Goal: Navigation & Orientation: Find specific page/section

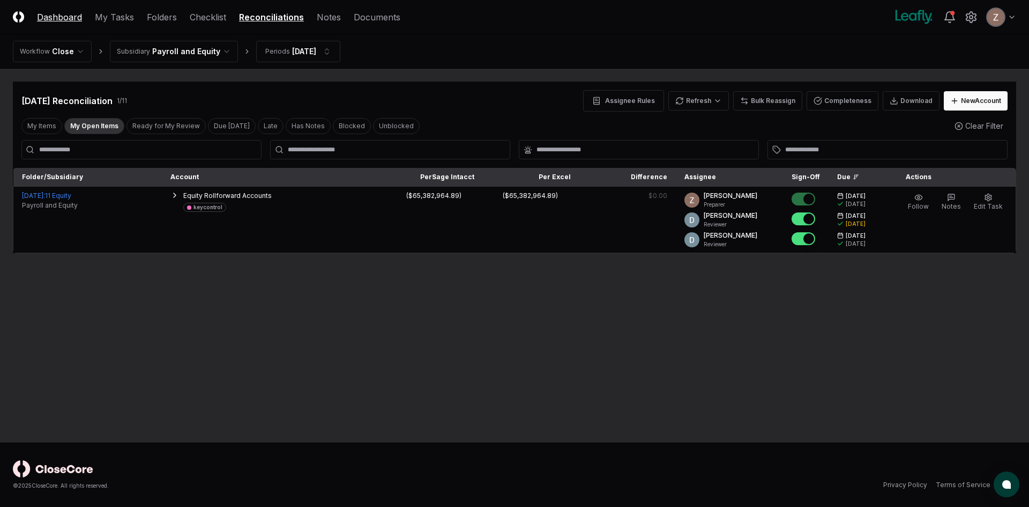
click at [41, 20] on link "Dashboard" at bounding box center [59, 17] width 45 height 13
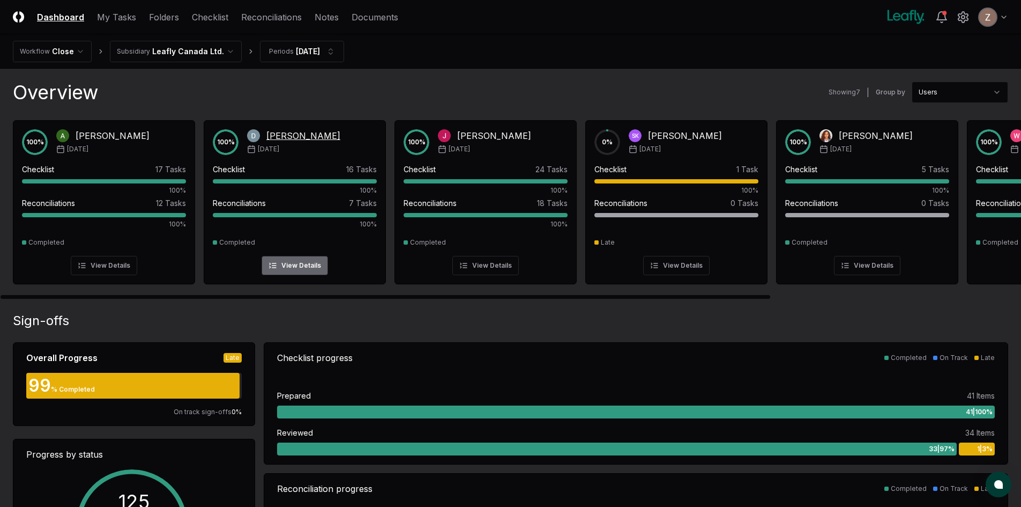
drag, startPoint x: 664, startPoint y: 296, endPoint x: 349, endPoint y: 212, distance: 325.8
click at [412, 295] on div at bounding box center [386, 297] width 770 height 4
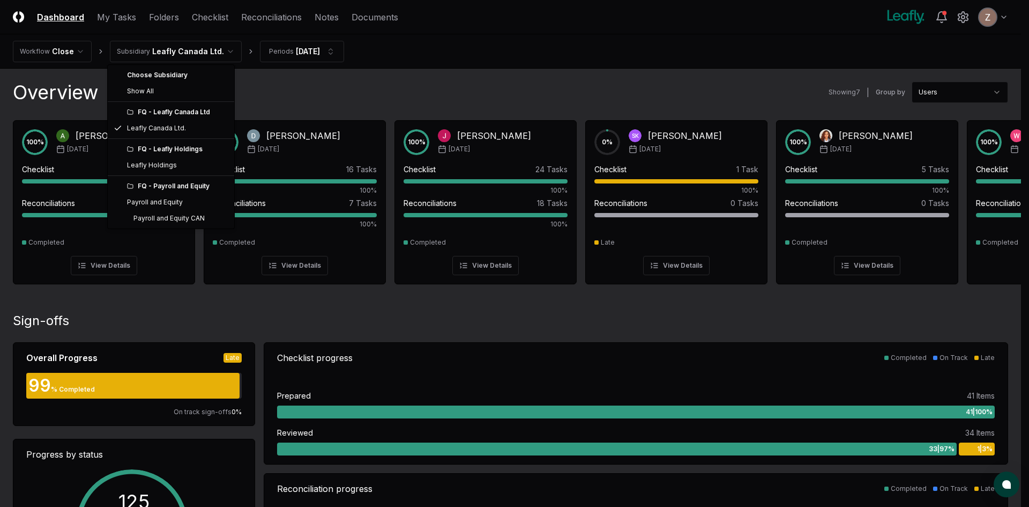
click at [149, 146] on div "FQ - Leafly Holdings" at bounding box center [177, 149] width 101 height 10
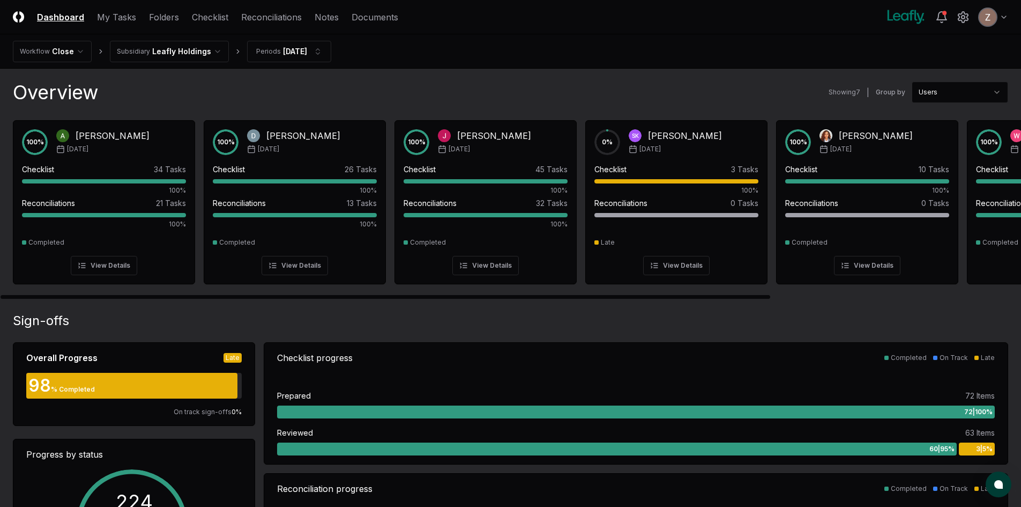
drag, startPoint x: 189, startPoint y: 299, endPoint x: 250, endPoint y: 298, distance: 61.1
click at [250, 298] on div at bounding box center [510, 296] width 1021 height 5
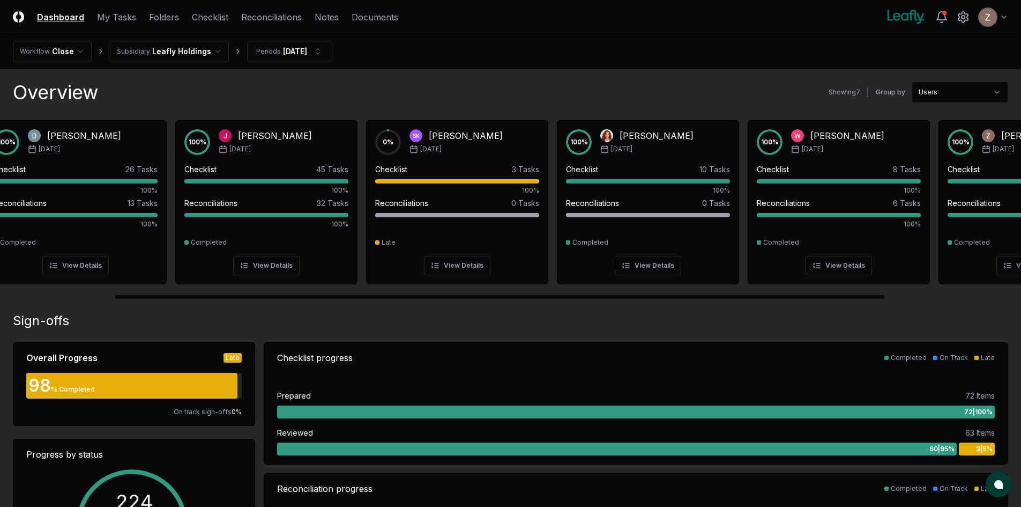
scroll to position [0, 332]
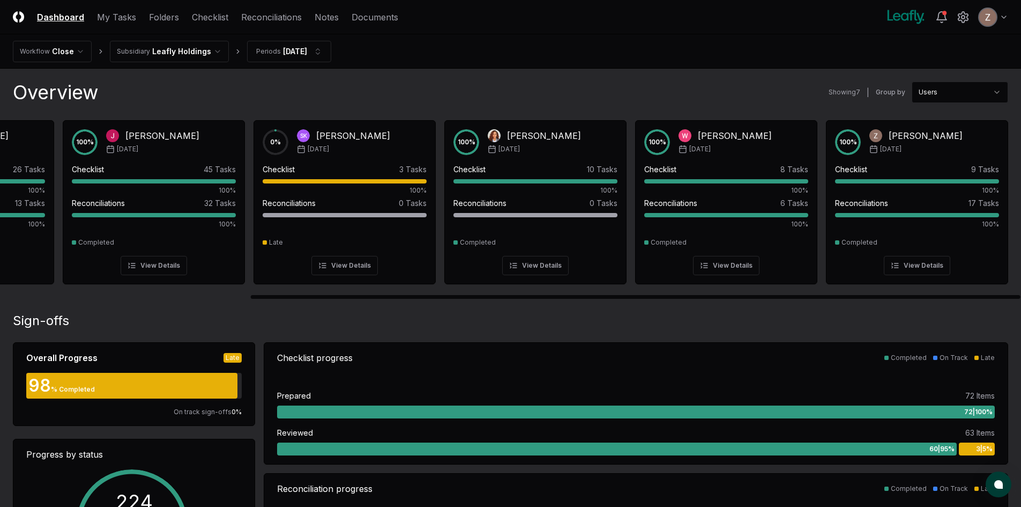
drag, startPoint x: 250, startPoint y: 298, endPoint x: 583, endPoint y: 295, distance: 332.3
click at [583, 295] on div at bounding box center [636, 297] width 770 height 4
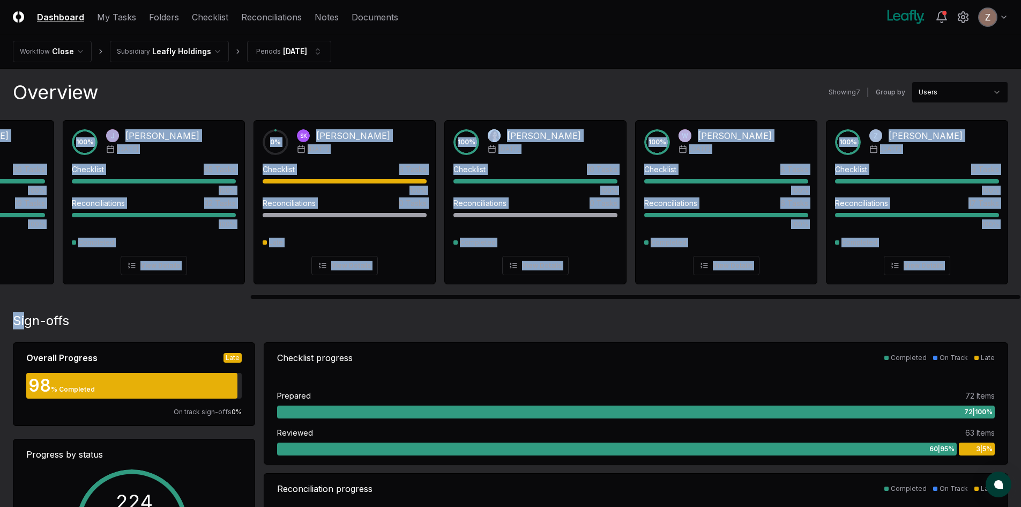
drag, startPoint x: 291, startPoint y: 292, endPoint x: 26, endPoint y: 314, distance: 265.8
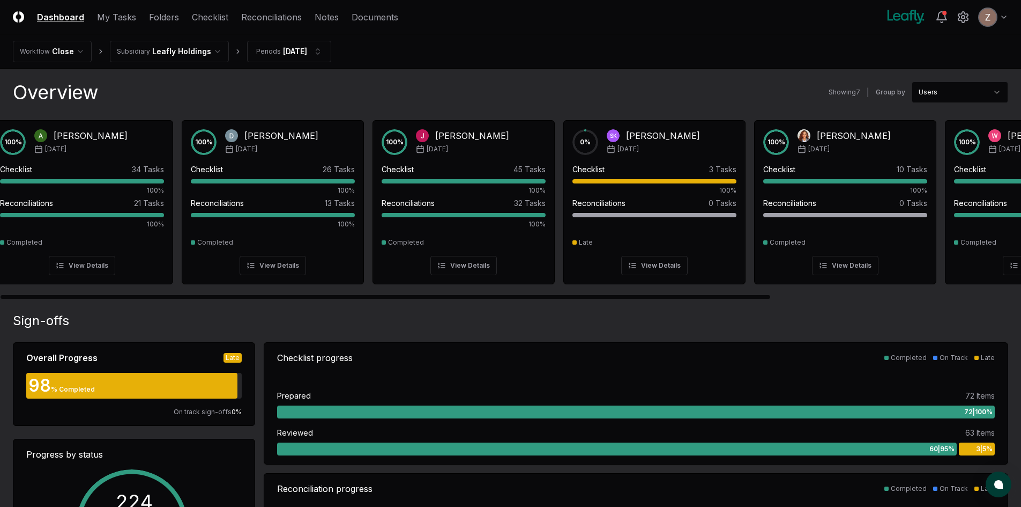
scroll to position [0, 0]
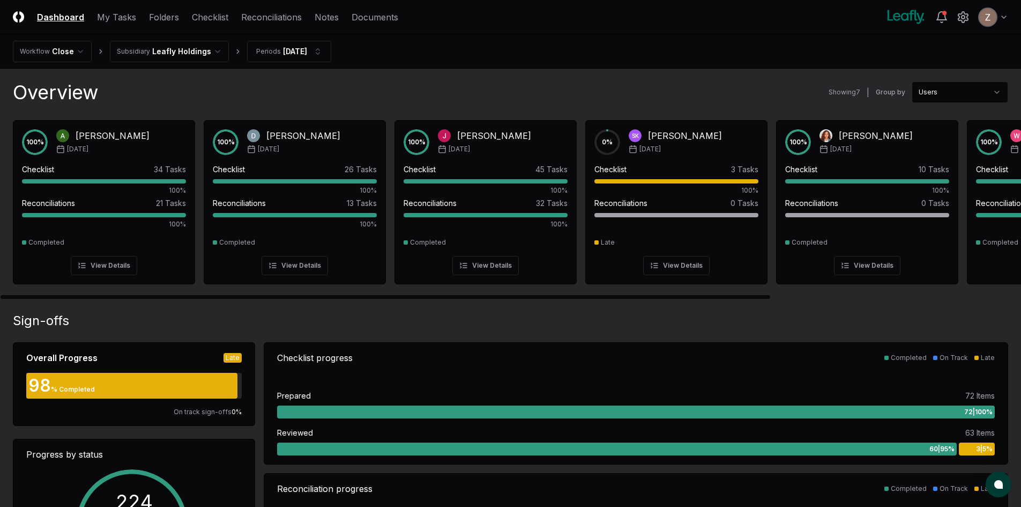
click at [1, 299] on div at bounding box center [386, 297] width 770 height 4
